Goal: Information Seeking & Learning: Learn about a topic

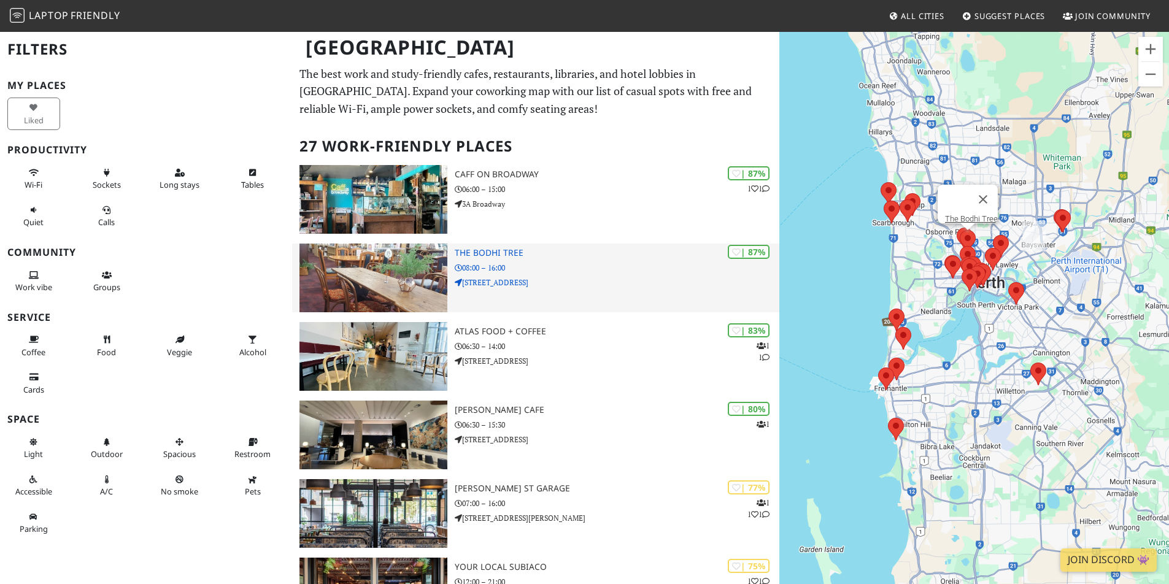
click at [564, 258] on div "| 87% The Bodhi Tree 08:00 – 16:00 Unit 1/416-418 Oxford St" at bounding box center [617, 278] width 325 height 69
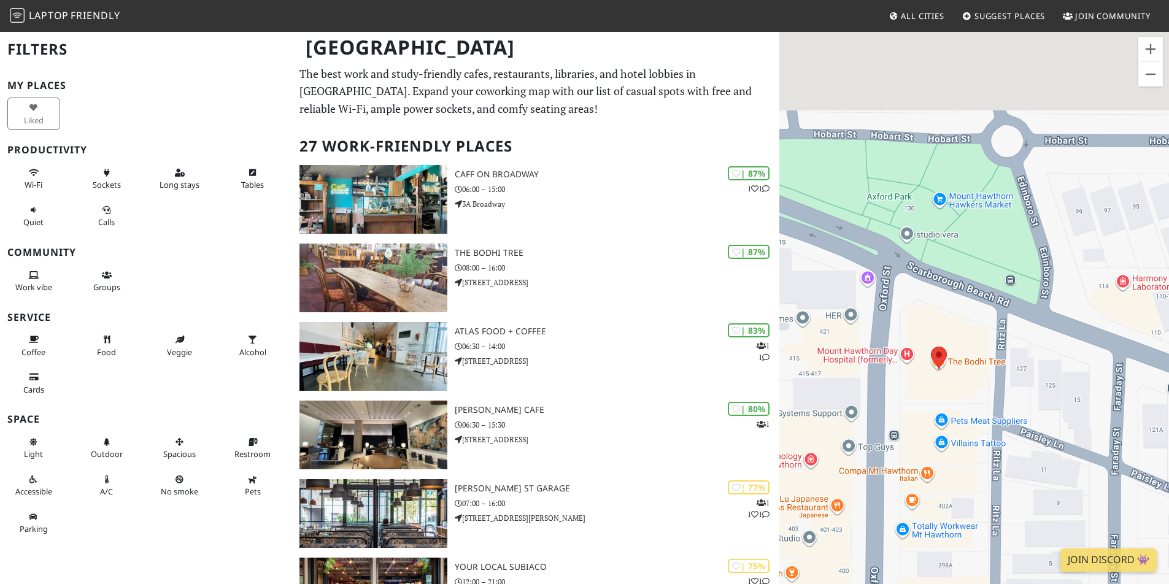
drag, startPoint x: 976, startPoint y: 220, endPoint x: 917, endPoint y: 303, distance: 102.0
click at [917, 303] on div at bounding box center [974, 323] width 390 height 584
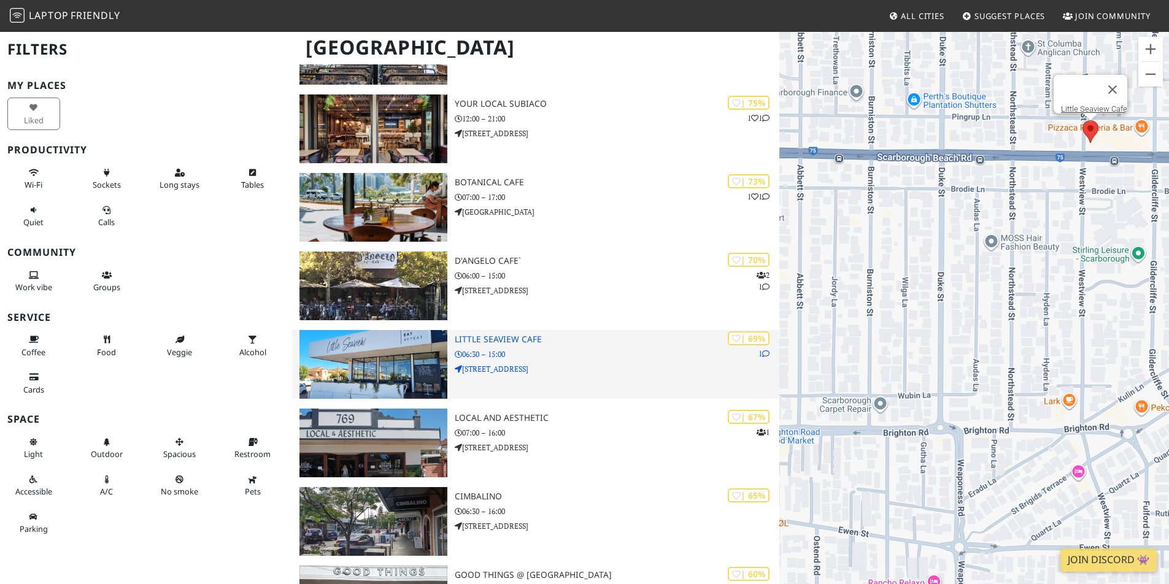
scroll to position [471, 0]
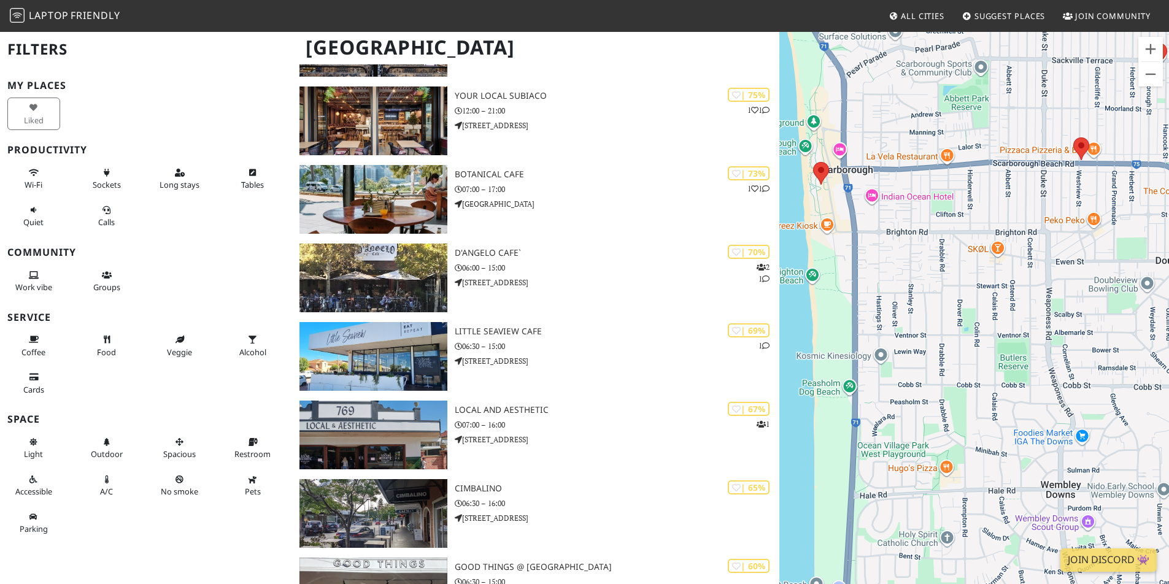
drag, startPoint x: 1104, startPoint y: 186, endPoint x: 1058, endPoint y: 197, distance: 47.3
click at [952, 245] on div at bounding box center [974, 323] width 390 height 584
drag, startPoint x: 1056, startPoint y: 199, endPoint x: 978, endPoint y: 250, distance: 93.1
click at [978, 250] on div at bounding box center [974, 323] width 390 height 584
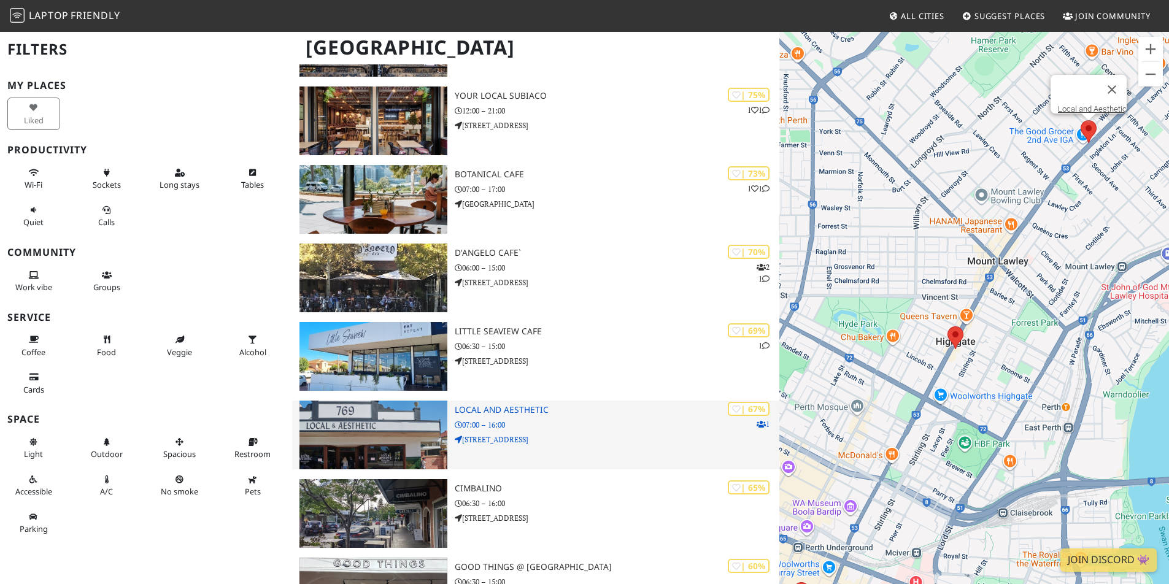
click at [621, 413] on div "| 67% 1 Local and Aesthetic 07:00 – 16:00 [STREET_ADDRESS]" at bounding box center [617, 435] width 325 height 69
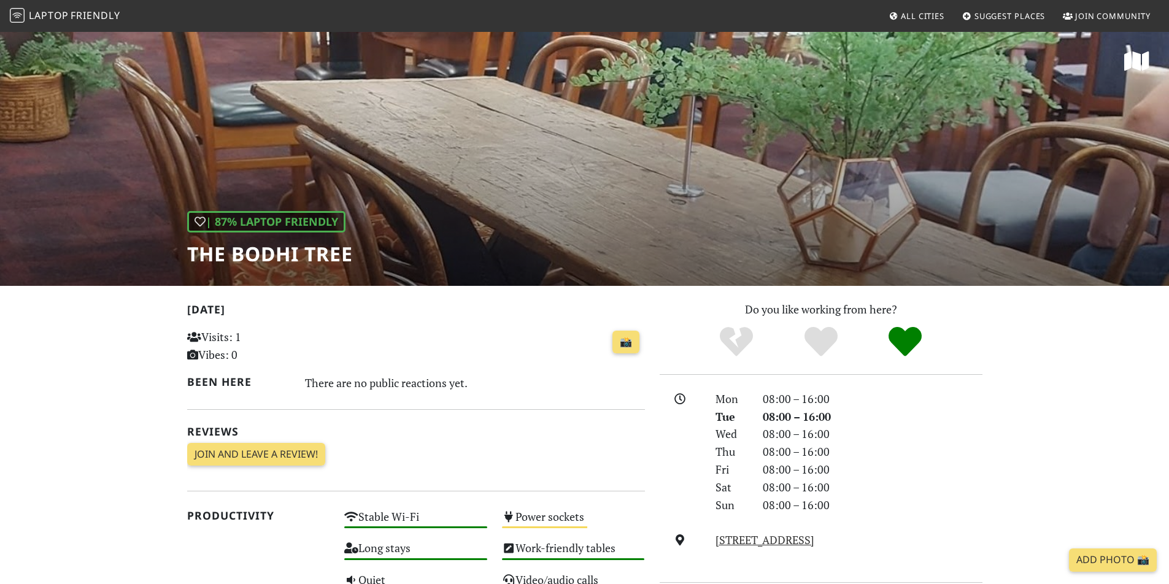
click at [546, 171] on div "| 87% Laptop Friendly The Bodhi Tree" at bounding box center [584, 158] width 1169 height 255
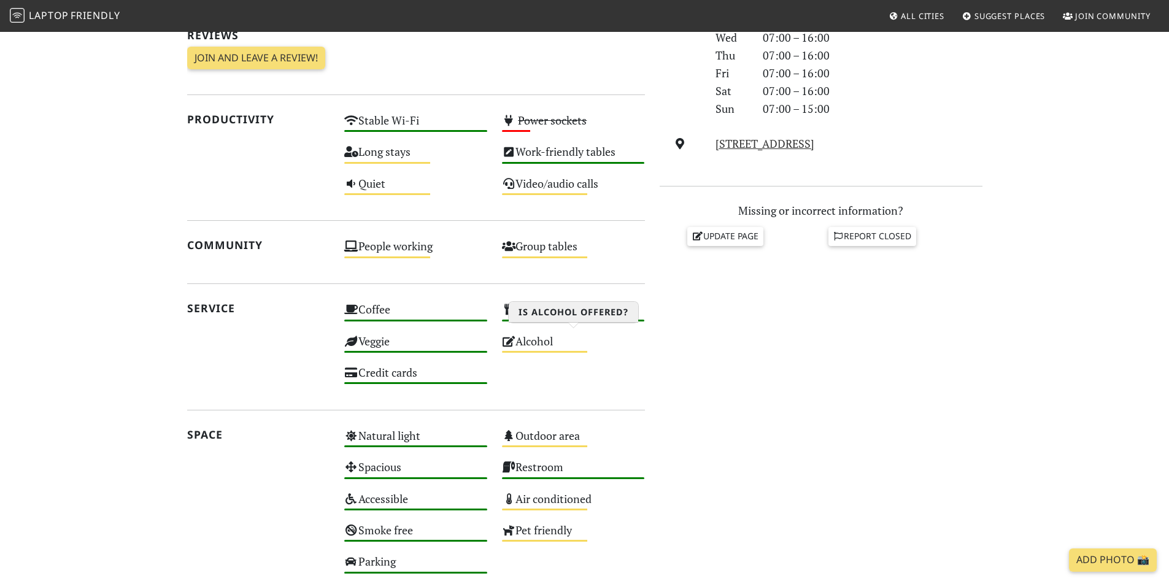
scroll to position [569, 0]
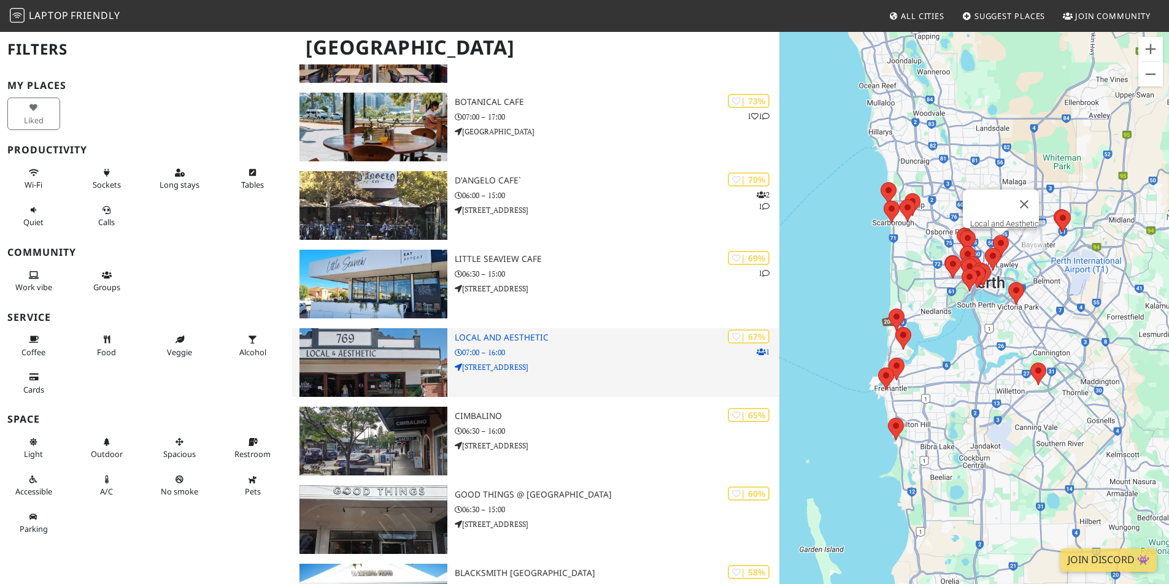
scroll to position [536, 0]
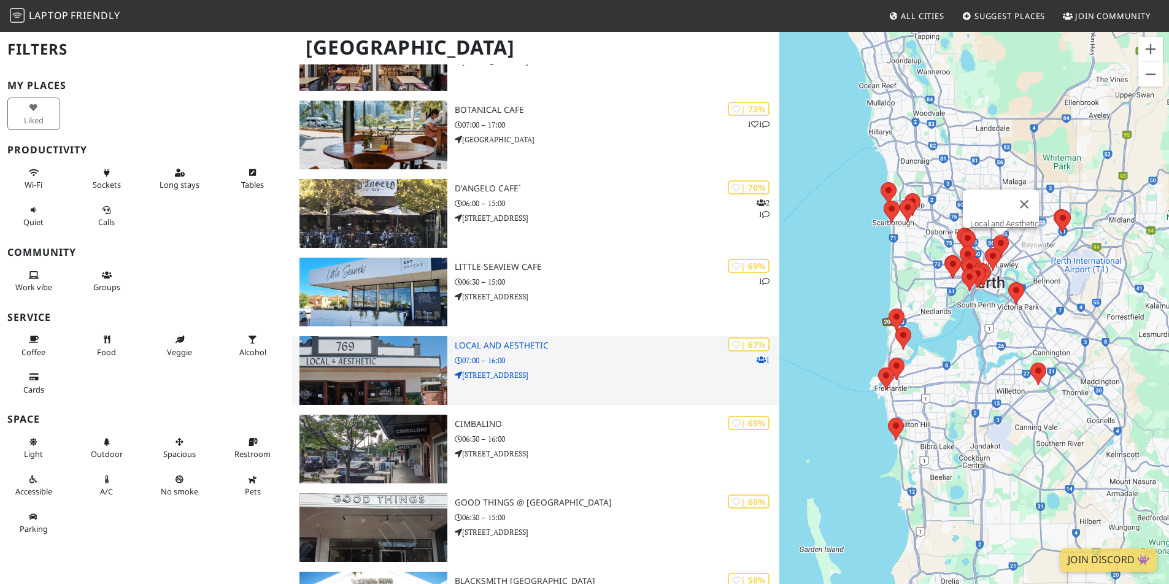
click at [596, 365] on div "| 67% 1 Local and Aesthetic 07:00 – 16:00 [STREET_ADDRESS]" at bounding box center [617, 370] width 325 height 69
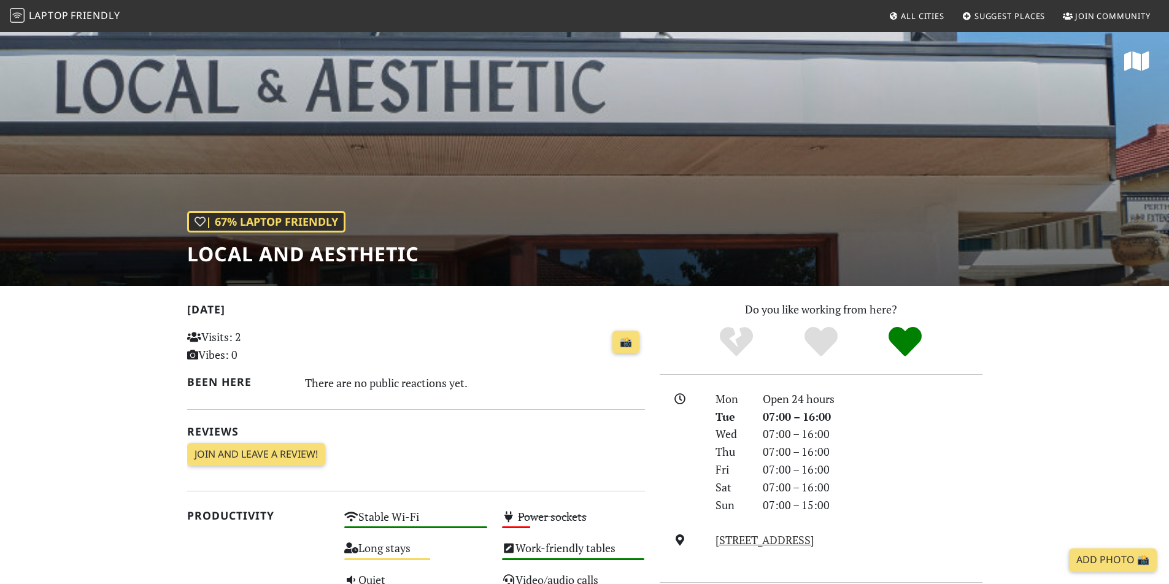
click at [325, 260] on h1 "Local and Aesthetic" at bounding box center [303, 253] width 232 height 23
